Goal: Manage account settings

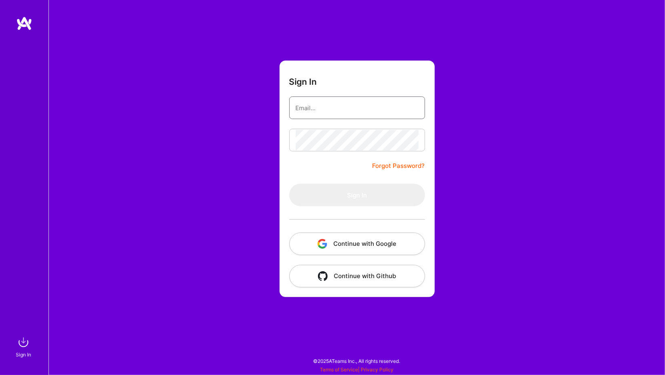
type input "[PERSON_NAME][EMAIL_ADDRESS][DOMAIN_NAME]"
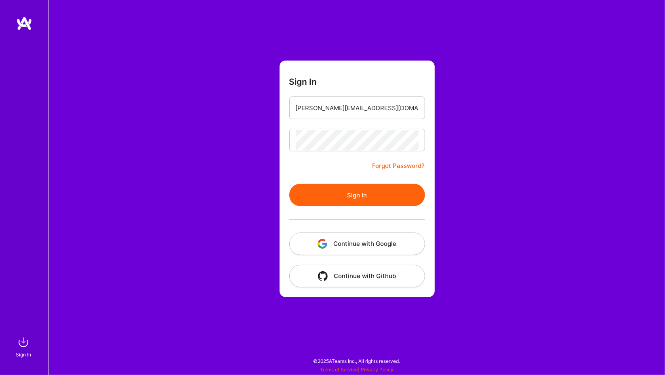
click at [328, 205] on button "Sign In" at bounding box center [357, 195] width 136 height 23
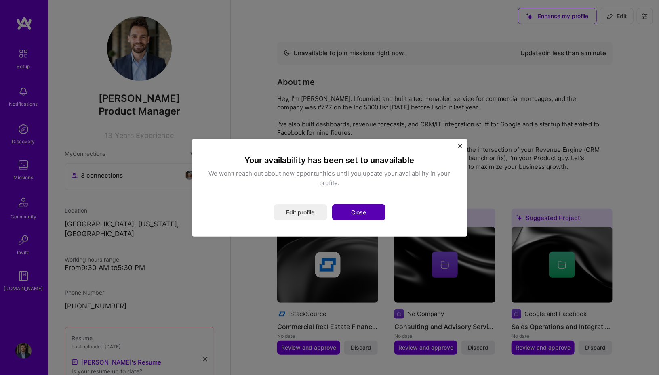
click at [355, 212] on button "Close" at bounding box center [358, 212] width 53 height 16
